Goal: Task Accomplishment & Management: Complete application form

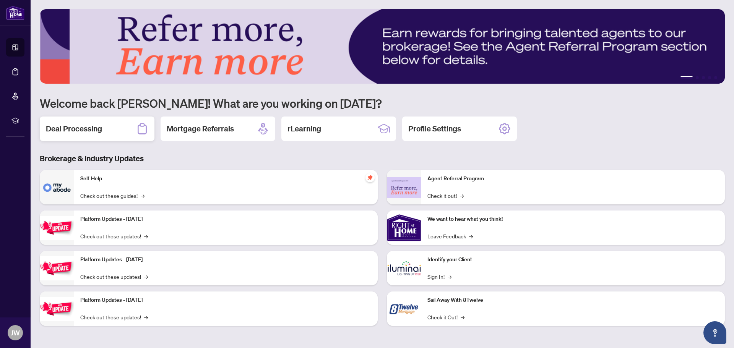
click at [132, 127] on div "Deal Processing" at bounding box center [97, 129] width 115 height 24
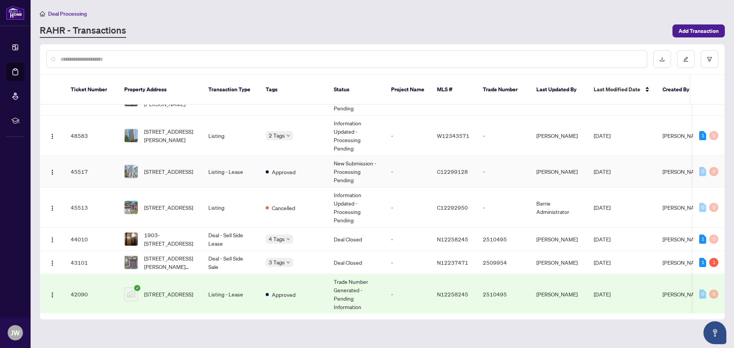
scroll to position [76, 0]
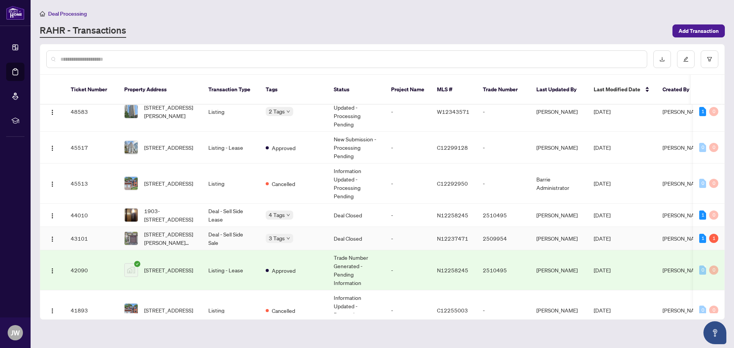
click at [319, 227] on td "3 Tags" at bounding box center [293, 238] width 68 height 23
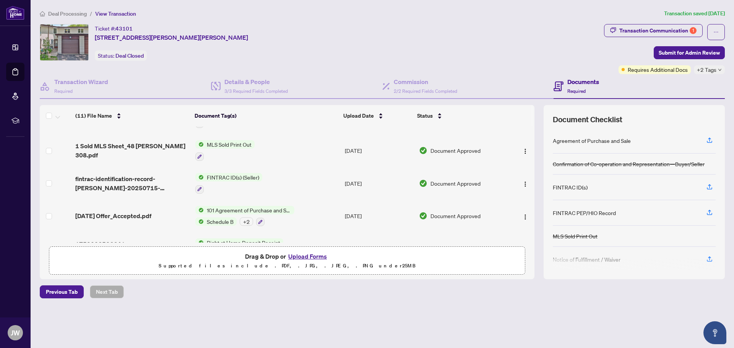
scroll to position [191, 0]
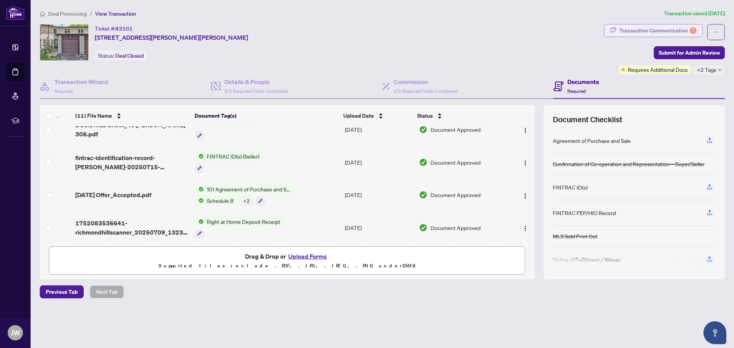
click at [675, 34] on div "Transaction Communication 1" at bounding box center [657, 30] width 77 height 12
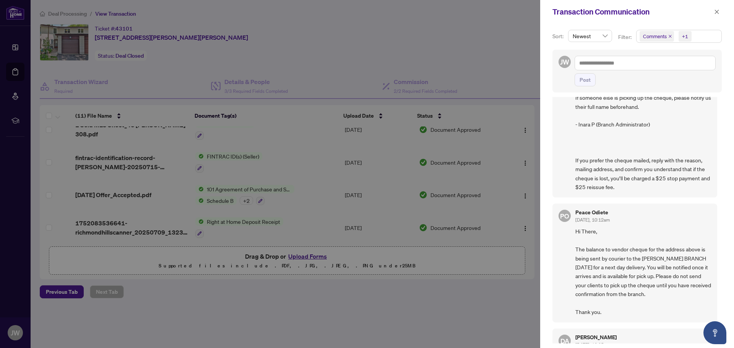
scroll to position [0, 0]
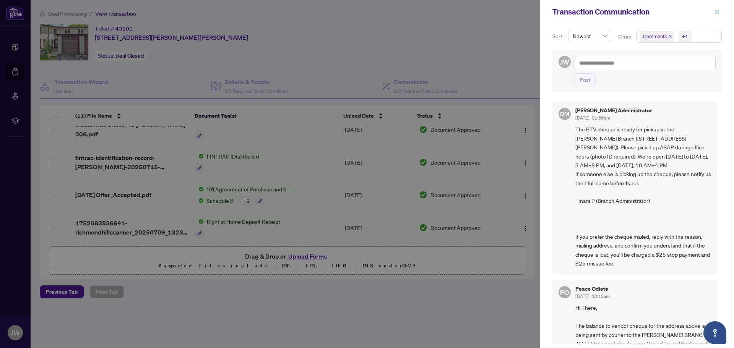
click at [716, 13] on icon "close" at bounding box center [716, 11] width 5 height 5
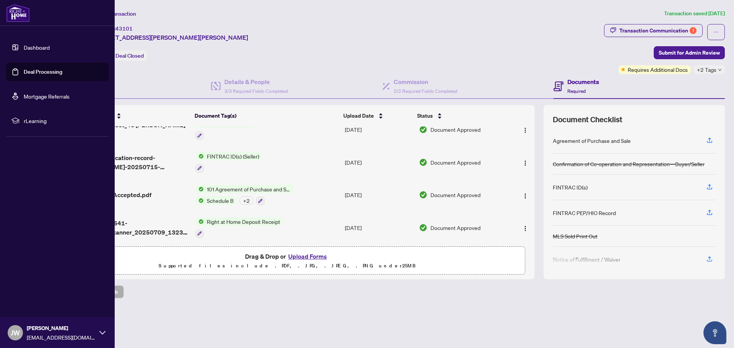
click at [33, 47] on link "Dashboard" at bounding box center [37, 47] width 26 height 7
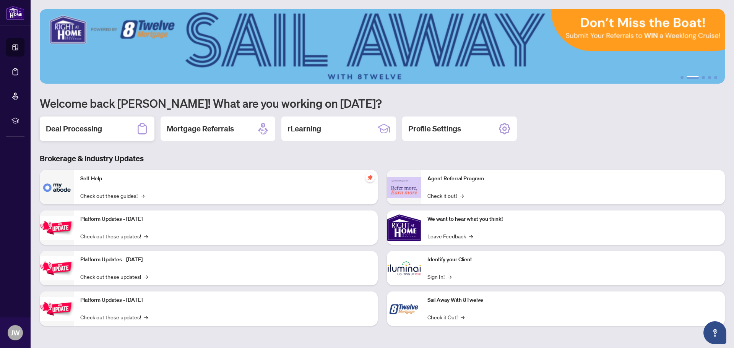
click at [103, 135] on div "Deal Processing" at bounding box center [97, 129] width 115 height 24
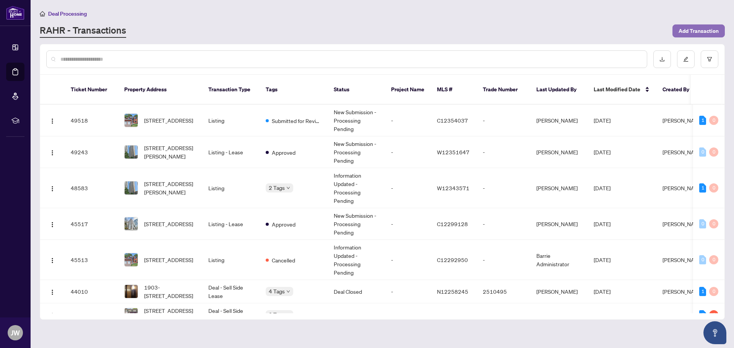
click at [696, 25] on span "Add Transaction" at bounding box center [698, 31] width 40 height 12
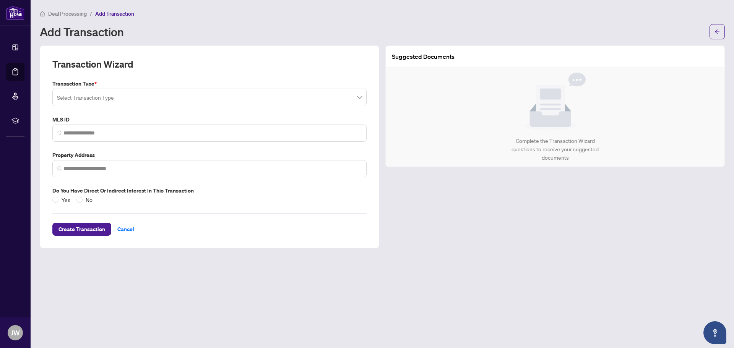
click at [250, 97] on input "search" at bounding box center [206, 98] width 298 height 17
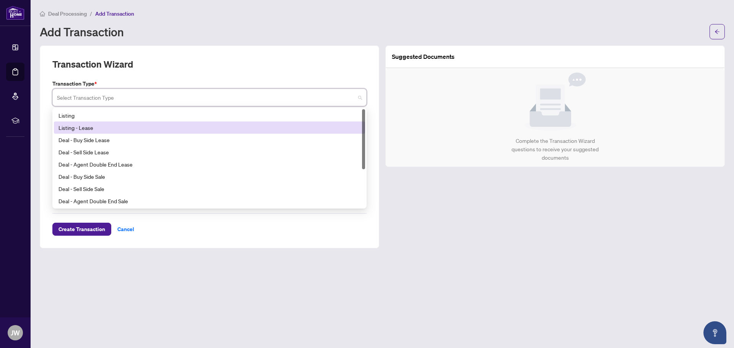
click at [215, 127] on div "Listing - Lease" at bounding box center [209, 127] width 302 height 8
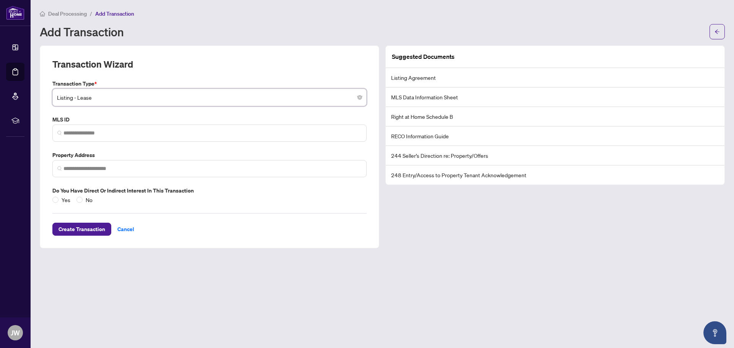
click at [215, 127] on span at bounding box center [209, 133] width 314 height 17
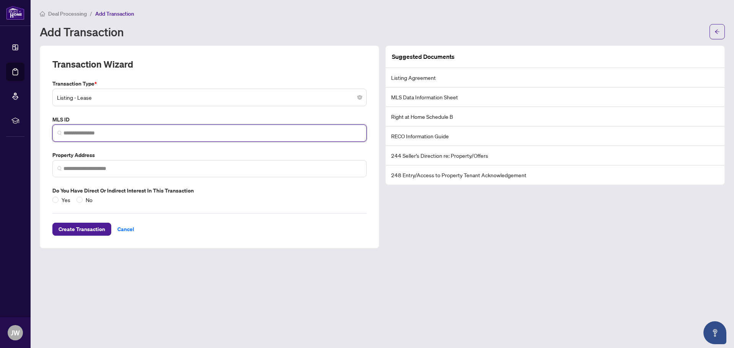
paste input "*********"
type input "*********"
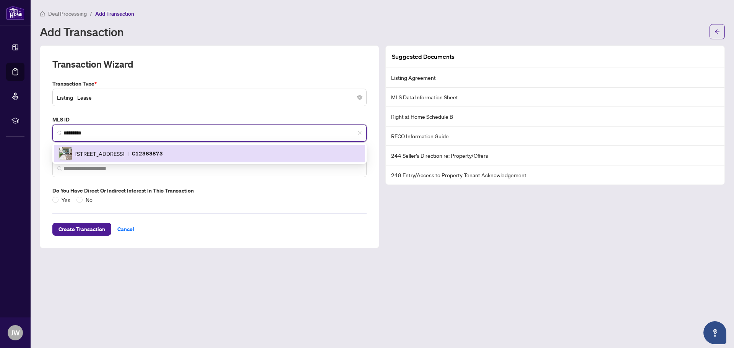
click at [129, 150] on span "|" at bounding box center [128, 153] width 2 height 8
type input "**********"
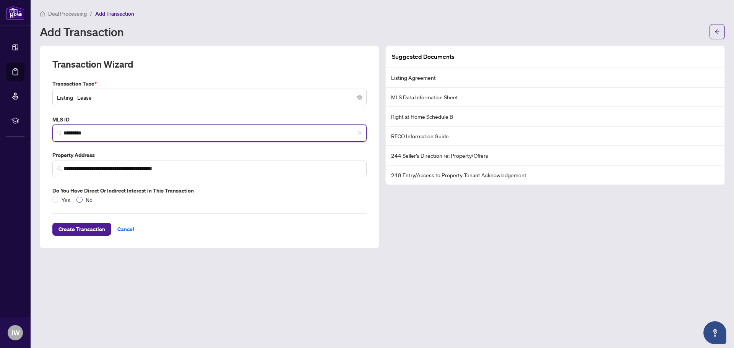
type input "*********"
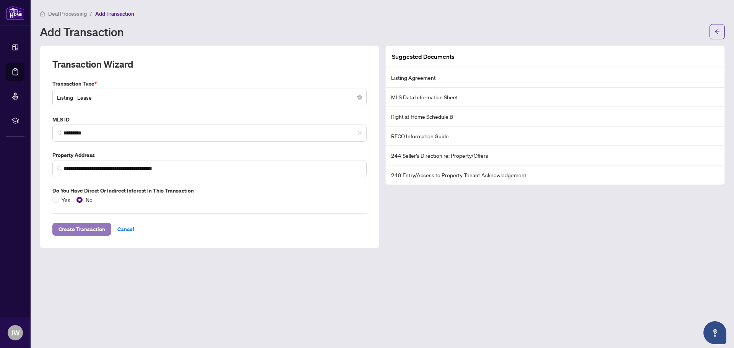
click at [76, 228] on span "Create Transaction" at bounding box center [81, 229] width 47 height 12
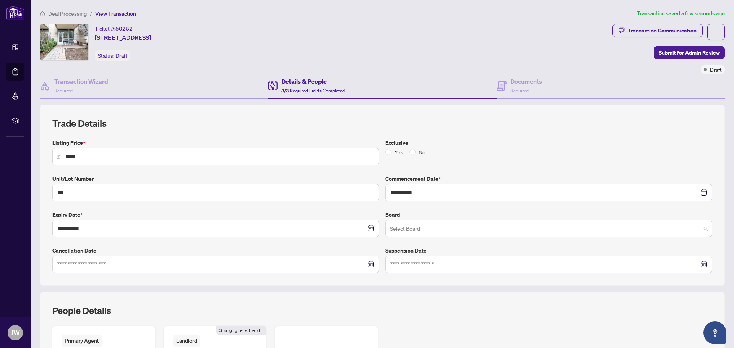
click at [445, 226] on input "search" at bounding box center [545, 229] width 311 height 17
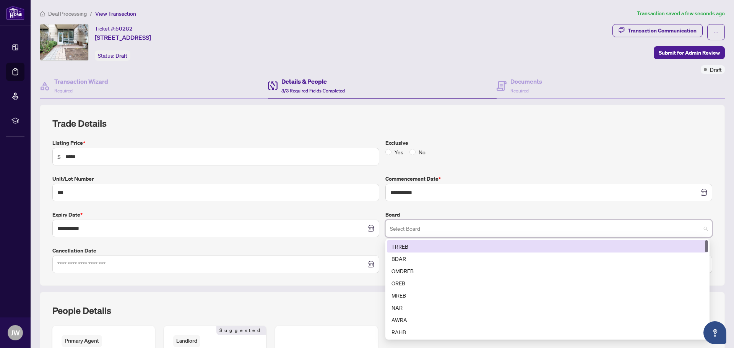
click at [432, 248] on div "TRREB" at bounding box center [547, 246] width 312 height 8
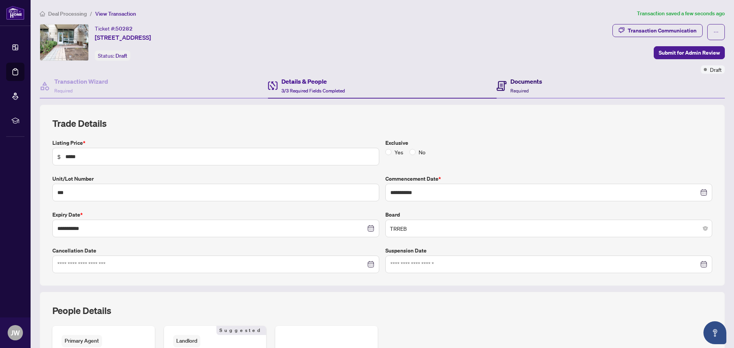
click at [501, 85] on icon at bounding box center [501, 86] width 10 height 10
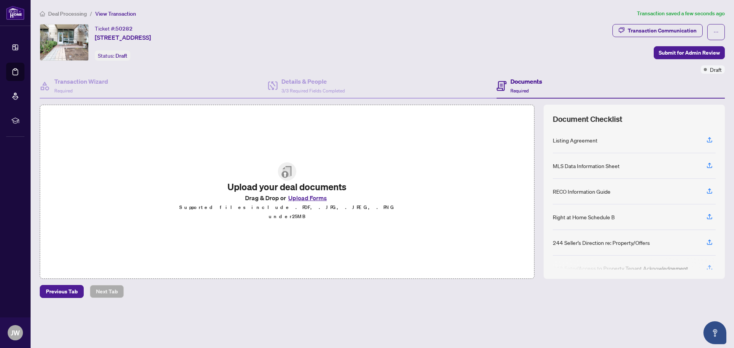
click at [313, 203] on button "Upload Forms" at bounding box center [307, 198] width 43 height 10
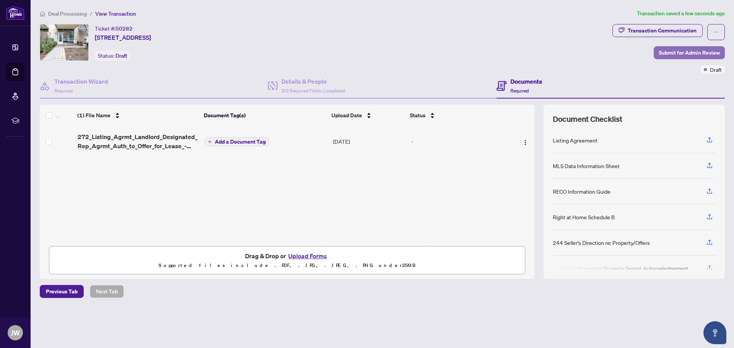
click at [678, 52] on span "Submit for Admin Review" at bounding box center [688, 53] width 61 height 12
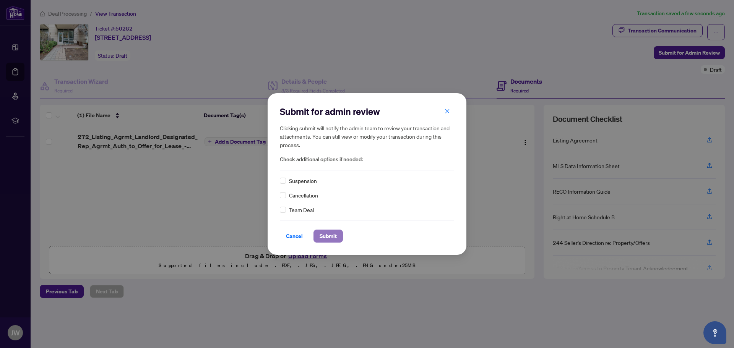
click at [332, 240] on span "Submit" at bounding box center [327, 236] width 17 height 12
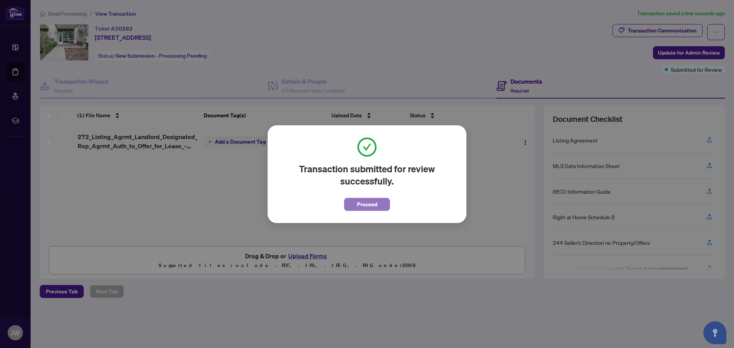
click at [376, 204] on button "Proceed" at bounding box center [367, 204] width 46 height 13
